Goal: Transaction & Acquisition: Purchase product/service

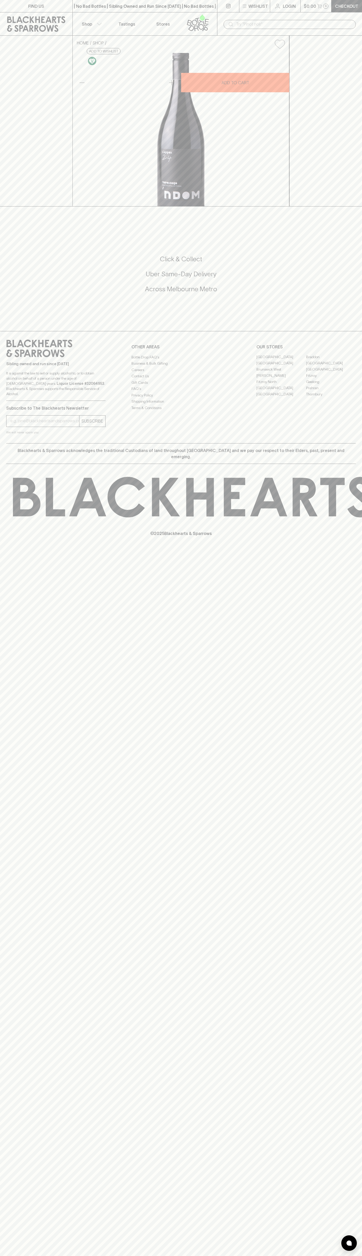
click at [74, 17] on button "Shop" at bounding box center [91, 23] width 36 height 23
click at [339, 1174] on div at bounding box center [181, 628] width 362 height 1256
click at [195, 1256] on html "FIND US | No Bad Bottles | Sibling Owned and Run Since 2006 | No Bad Bottles | …" at bounding box center [181, 628] width 362 height 1256
click at [5, 166] on div at bounding box center [181, 628] width 362 height 1256
